Goal: Task Accomplishment & Management: Manage account settings

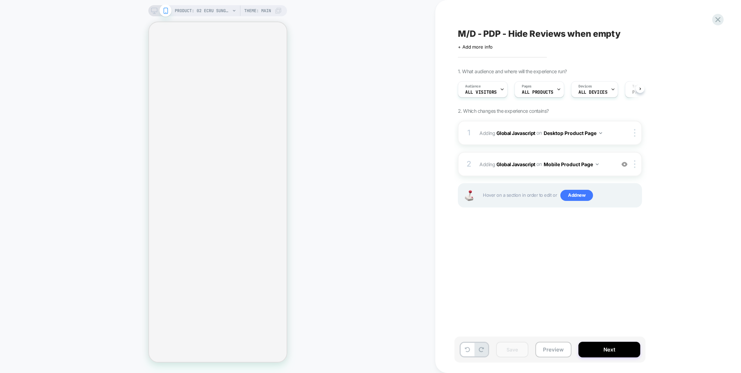
click at [715, 19] on icon at bounding box center [717, 19] width 9 height 9
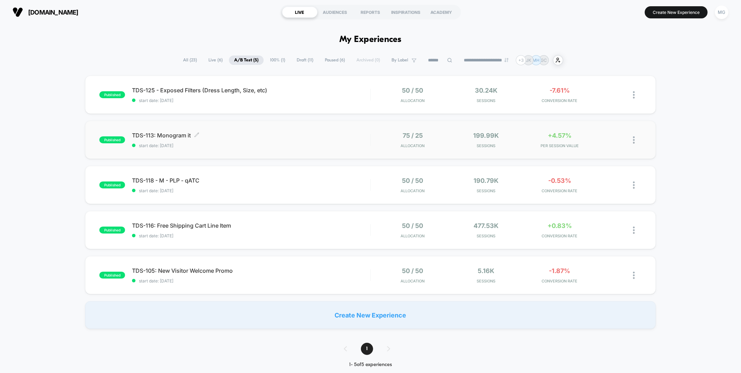
click at [339, 145] on span "start date: 9/2/2025" at bounding box center [251, 145] width 238 height 5
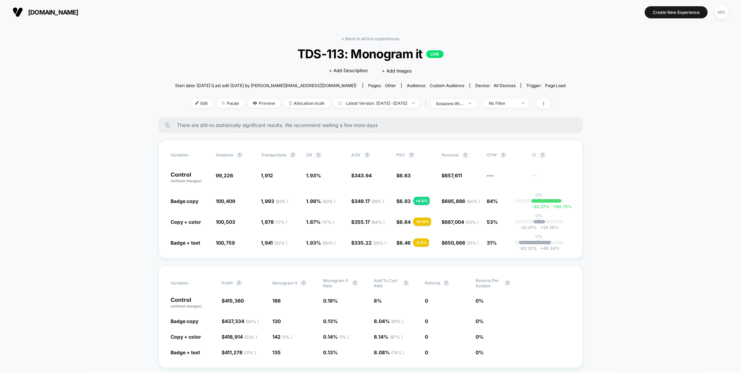
click at [369, 43] on div "< Back to all live experiences TDS-113: Monogram it LIVE Click to edit experien…" at bounding box center [370, 76] width 391 height 81
click at [369, 38] on link "< Back to all live experiences" at bounding box center [371, 38] width 58 height 5
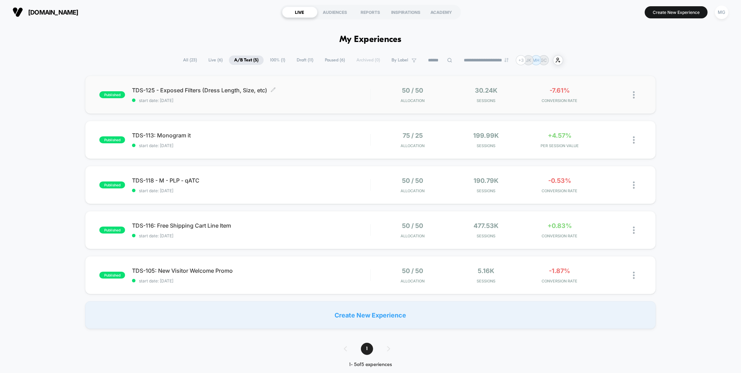
click at [355, 87] on span "TDS-125 - Exposed Filters (Dress Length, Size, etc) Click to edit experience de…" at bounding box center [251, 90] width 238 height 7
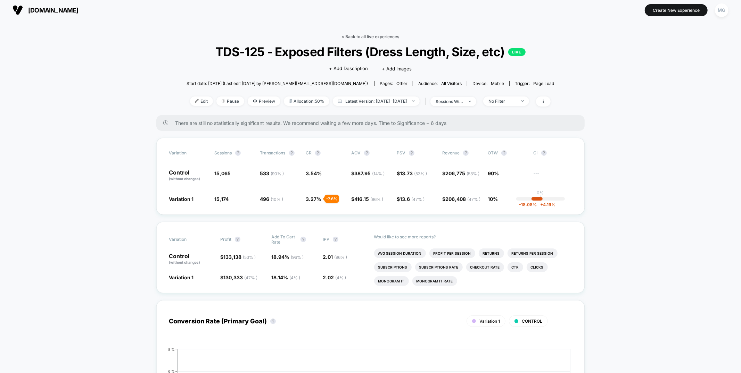
click at [355, 37] on link "< Back to all live experiences" at bounding box center [371, 36] width 58 height 5
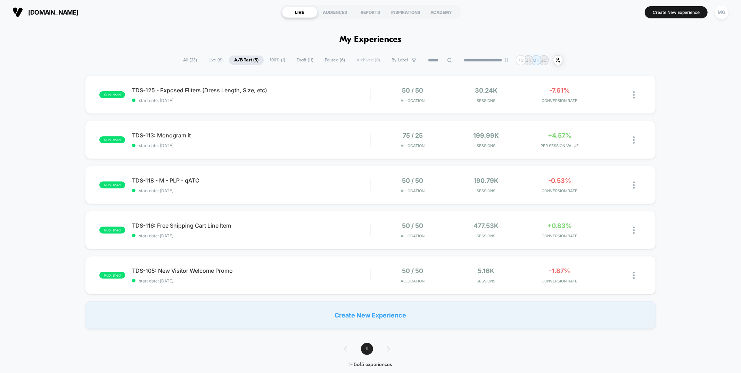
click at [302, 62] on span "Draft ( 11 )" at bounding box center [304, 60] width 27 height 9
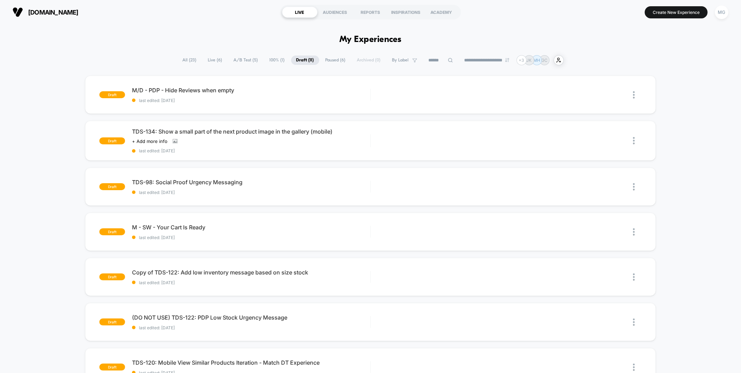
click at [334, 63] on span "Paused ( 6 )" at bounding box center [335, 60] width 31 height 9
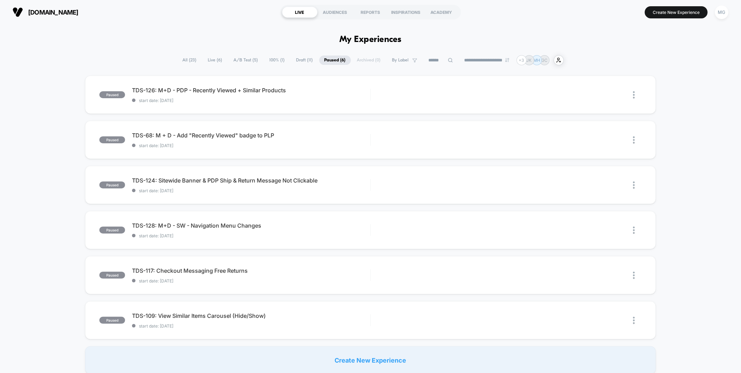
click at [276, 60] on span "100% ( 1 )" at bounding box center [277, 60] width 26 height 9
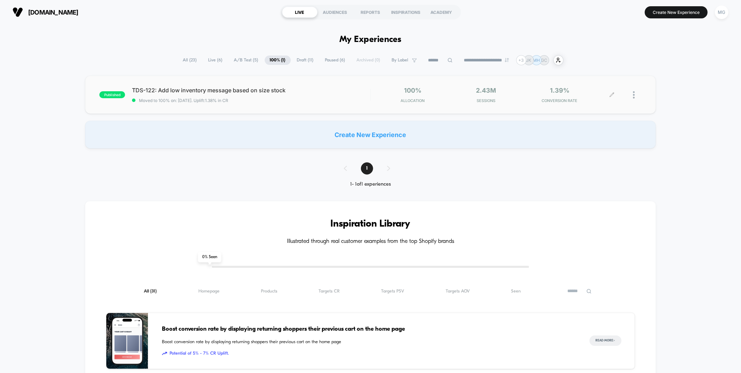
click at [636, 95] on div at bounding box center [637, 95] width 9 height 16
click at [603, 105] on div "Preview Link" at bounding box center [598, 104] width 63 height 16
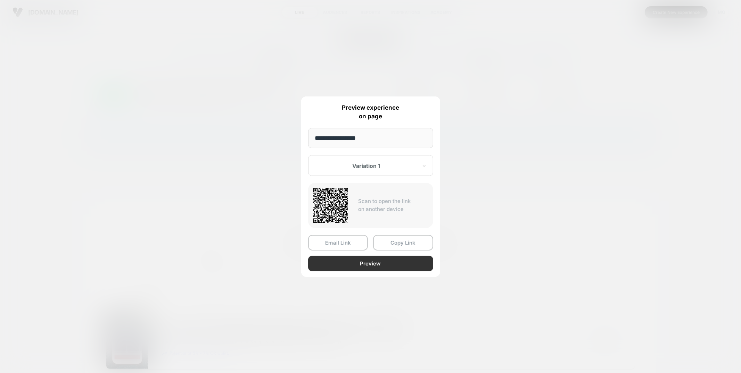
click at [352, 263] on button "Preview" at bounding box center [370, 264] width 125 height 16
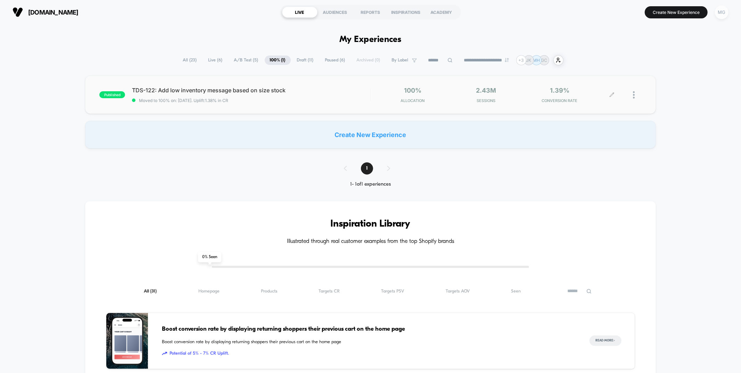
click at [725, 13] on div "MG" at bounding box center [722, 13] width 14 height 14
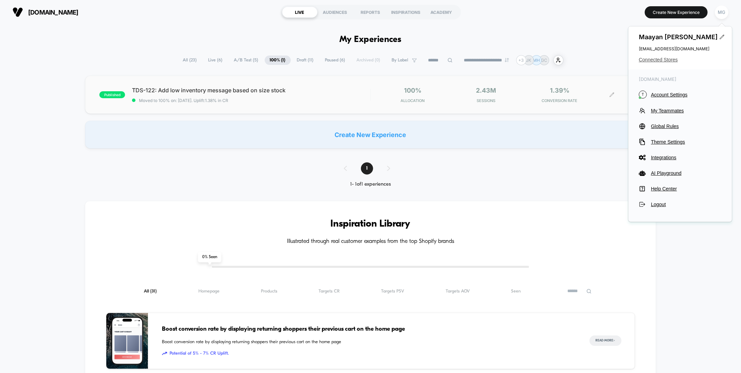
click at [660, 61] on span "Connected Stores" at bounding box center [680, 60] width 83 height 6
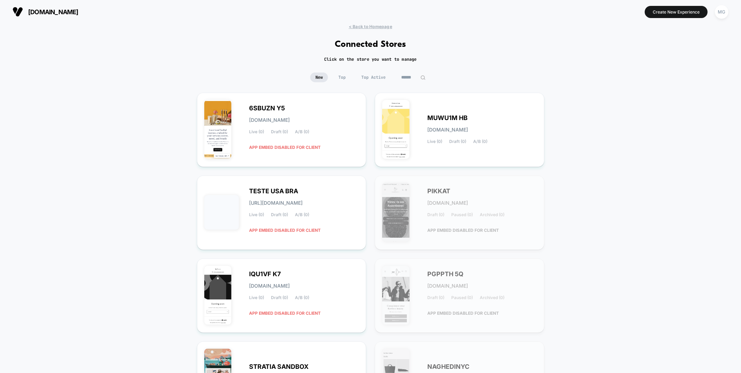
click at [416, 78] on input at bounding box center [413, 78] width 35 height 10
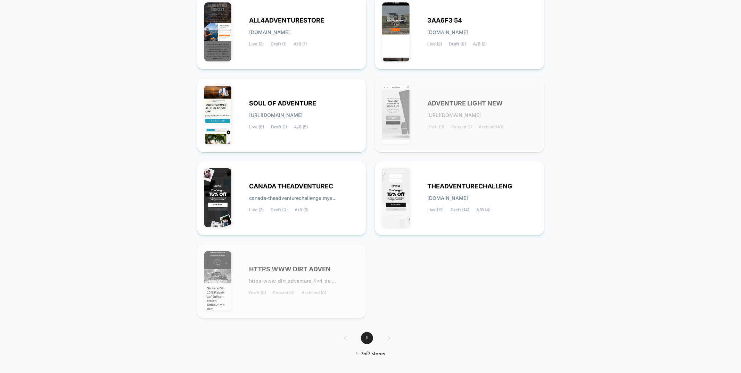
scroll to position [99, 0]
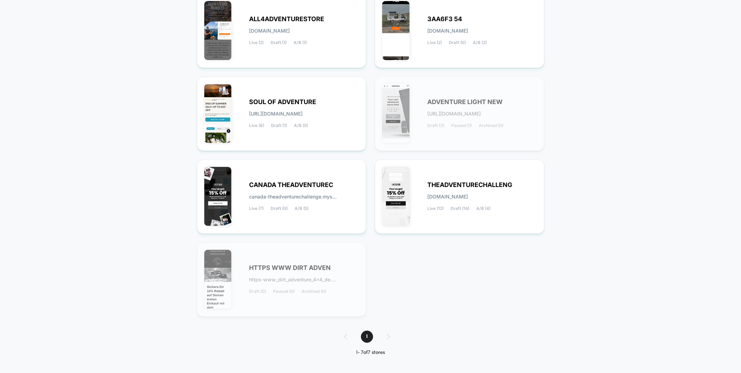
type input "*********"
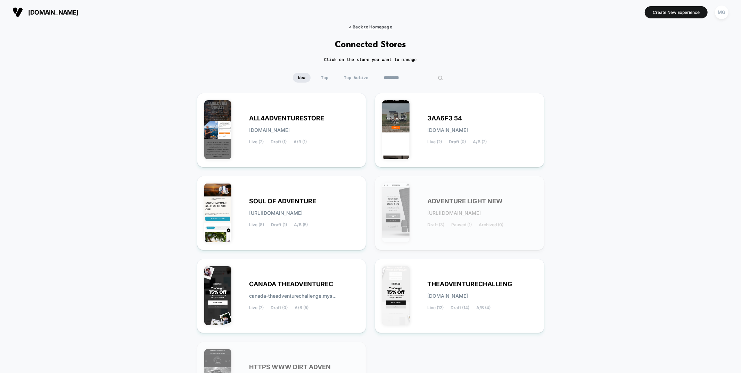
click at [373, 27] on span "< Back to Homepage" at bounding box center [370, 26] width 43 height 5
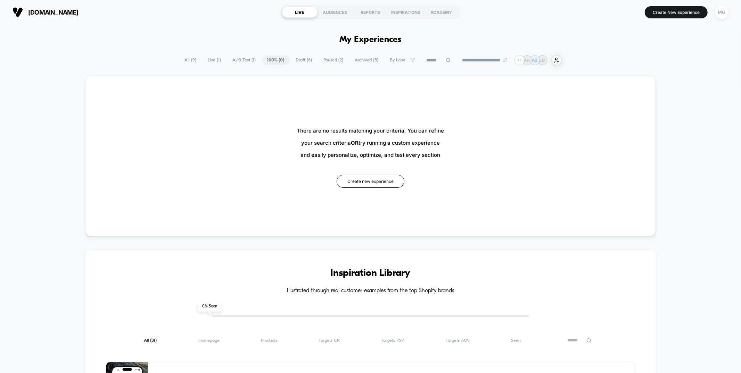
click at [248, 60] on span "A/B Test ( 1 )" at bounding box center [245, 60] width 34 height 9
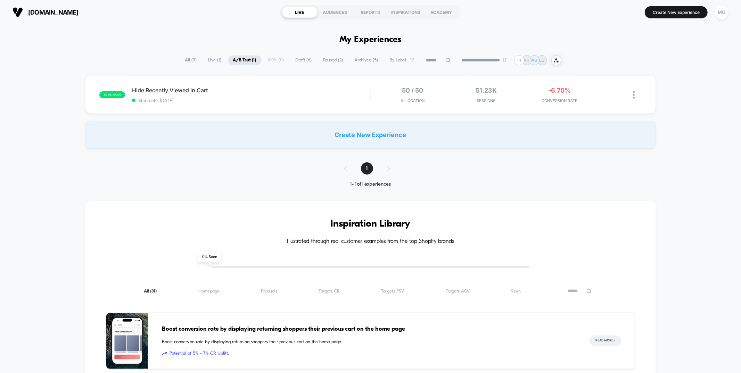
click at [294, 62] on span "Draft ( 6 )" at bounding box center [303, 60] width 27 height 9
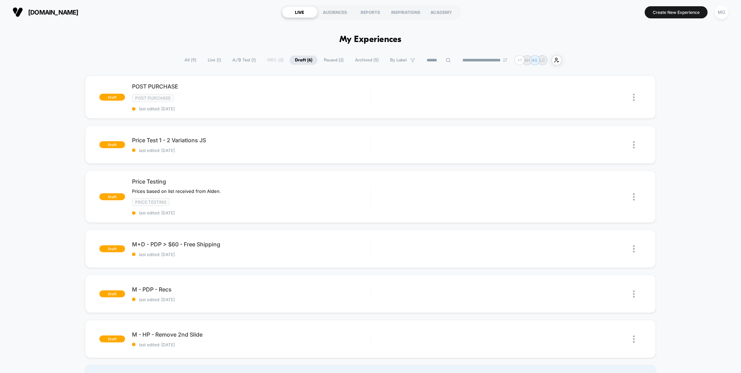
click at [327, 6] on section "LIVE AUDIENCES REPORTS INSPIRATIONS ACADEMY" at bounding box center [370, 11] width 237 height 17
click at [327, 7] on div "AUDIENCES" at bounding box center [335, 12] width 35 height 11
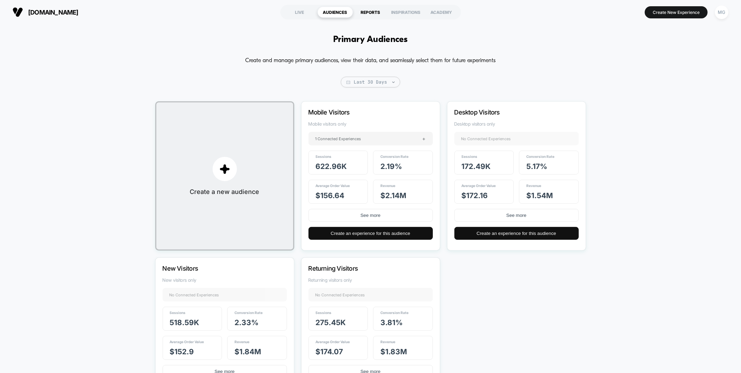
click at [357, 7] on div "REPORTS" at bounding box center [370, 12] width 35 height 11
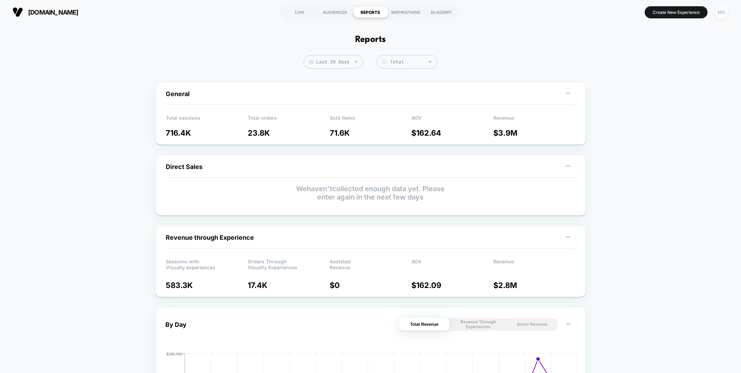
click at [720, 9] on div "MG" at bounding box center [722, 13] width 14 height 14
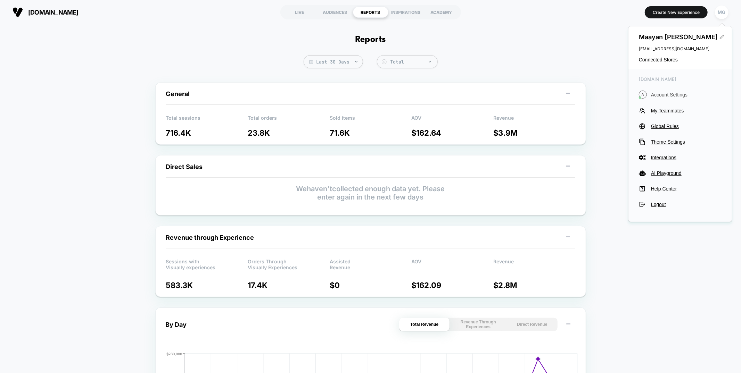
click at [667, 94] on span "Account Settings" at bounding box center [686, 95] width 71 height 6
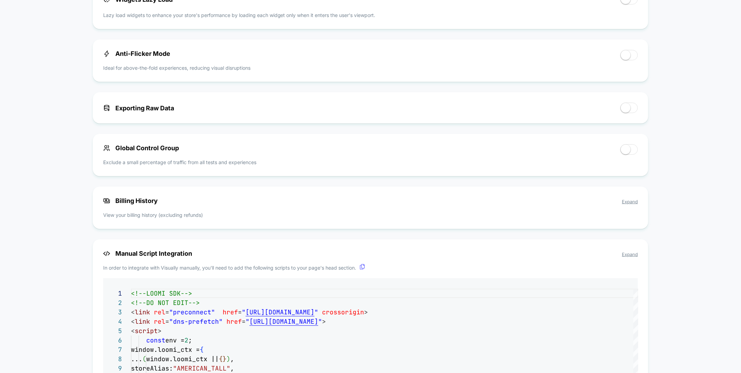
scroll to position [377, 0]
click at [482, 208] on div "Billing History Expand View your billing history (excluding refunds)" at bounding box center [371, 207] width 556 height 42
click at [622, 203] on span "Expand" at bounding box center [630, 201] width 16 height 6
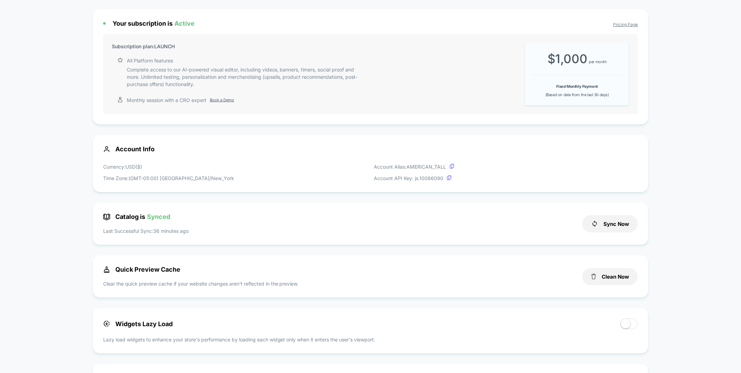
scroll to position [0, 0]
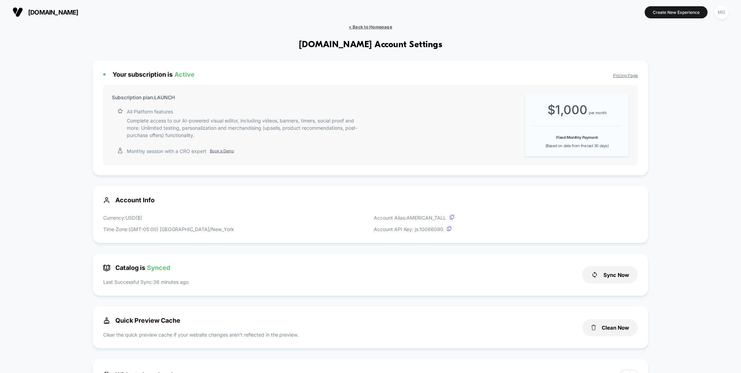
click at [364, 27] on span "< Back to Homepage" at bounding box center [370, 26] width 43 height 5
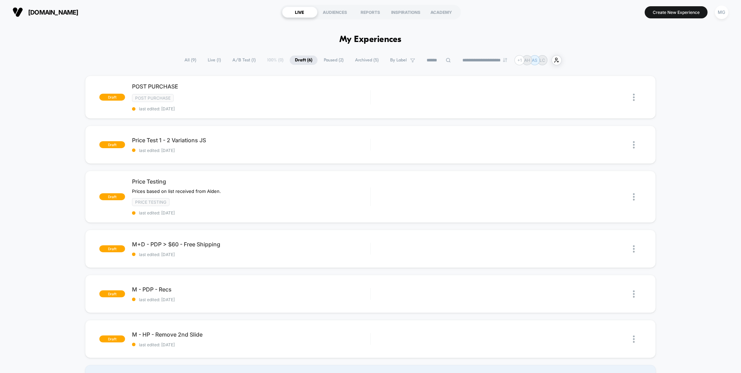
click at [331, 60] on span "Paused ( 2 )" at bounding box center [334, 60] width 30 height 9
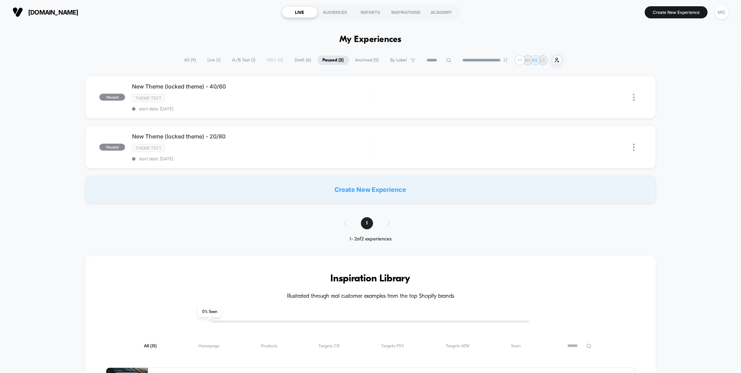
click at [360, 59] on span "Archived ( 5 )" at bounding box center [367, 60] width 34 height 9
